Goal: Information Seeking & Learning: Learn about a topic

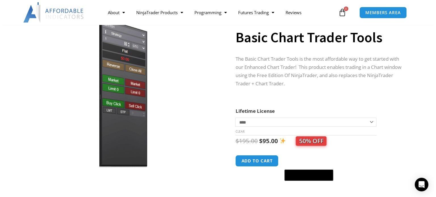
scroll to position [41, 0]
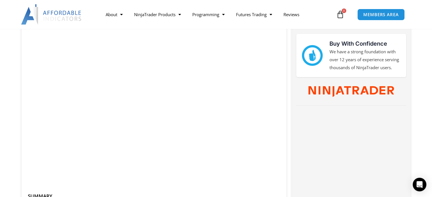
scroll to position [278, 0]
